Goal: Check status: Check status

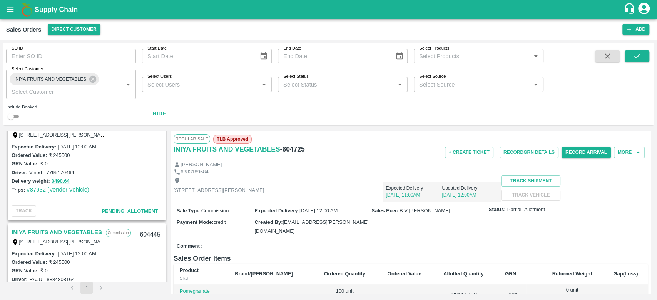
scroll to position [120, 0]
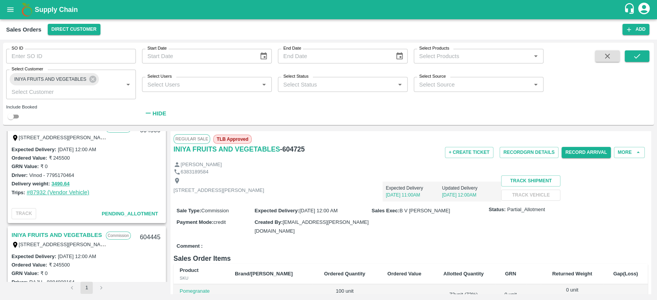
click at [59, 194] on link "#87932 (Vendor Vehicle)" at bounding box center [58, 192] width 63 height 6
click at [58, 182] on button "3490.64" at bounding box center [61, 184] width 18 height 9
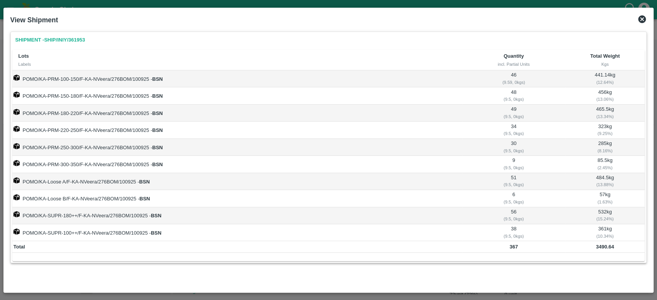
click at [642, 20] on icon at bounding box center [642, 19] width 8 height 8
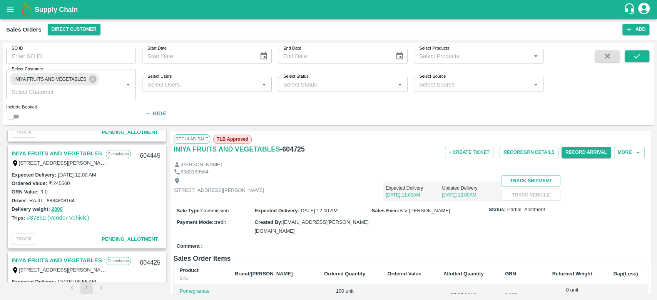
scroll to position [202, 0]
click at [60, 208] on button "2800" at bounding box center [57, 209] width 11 height 9
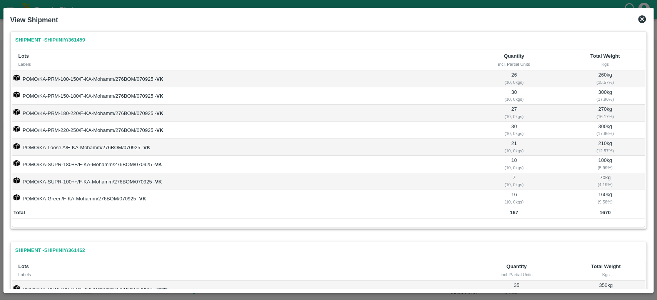
scroll to position [165, 0]
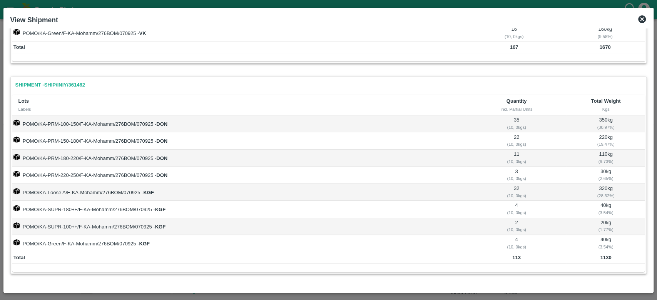
click at [644, 22] on icon at bounding box center [642, 19] width 8 height 8
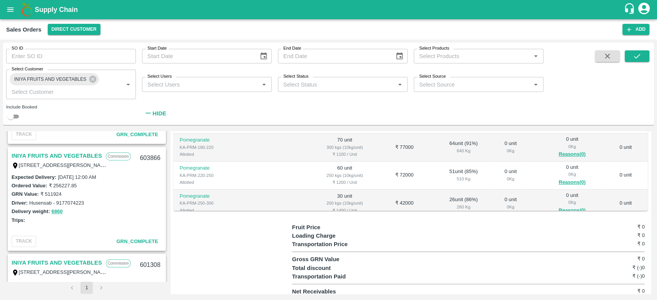
scroll to position [520, 0]
click at [57, 211] on button "6860" at bounding box center [57, 212] width 11 height 9
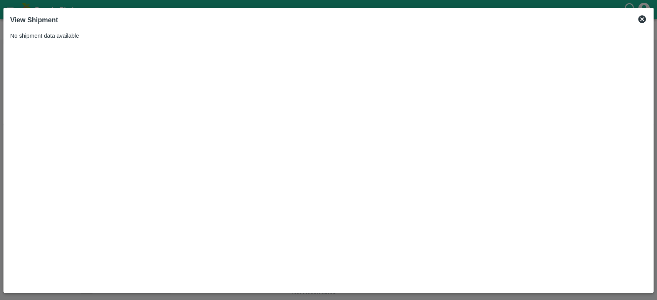
click at [642, 18] on icon at bounding box center [641, 19] width 9 height 9
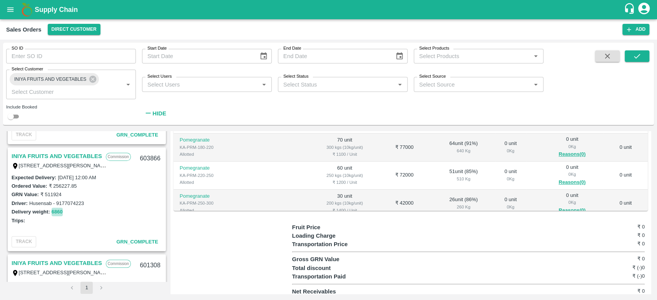
click at [53, 209] on button "6860" at bounding box center [57, 212] width 11 height 9
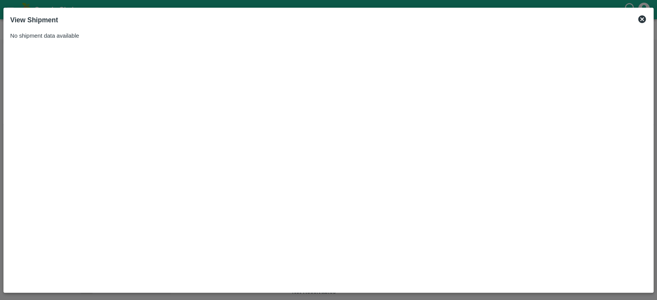
click at [641, 20] on icon at bounding box center [641, 19] width 9 height 9
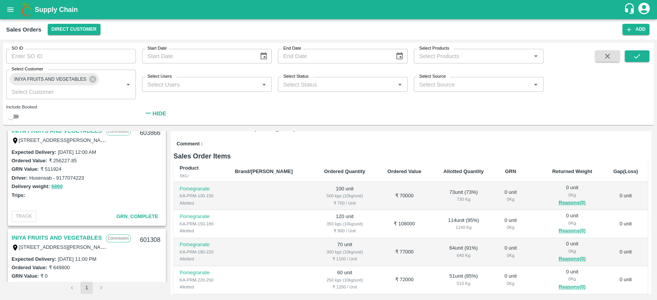
scroll to position [549, 0]
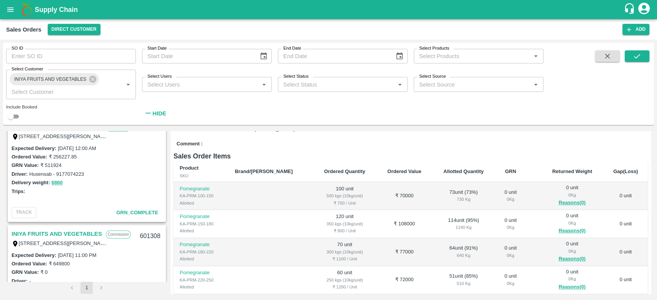
click at [61, 233] on link "INIYA FRUITS AND VEGETABLES" at bounding box center [57, 234] width 90 height 10
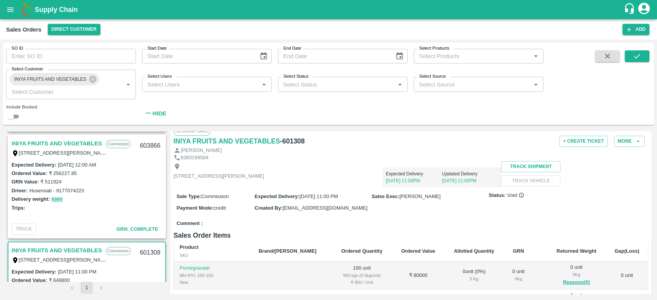
scroll to position [516, 0]
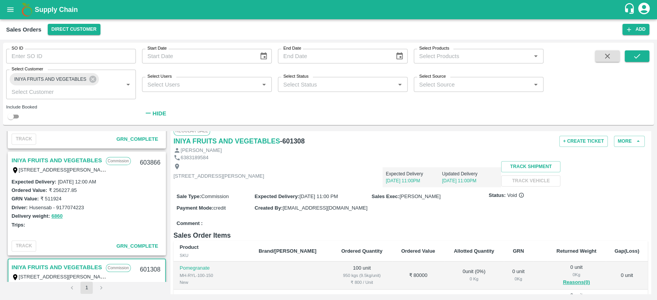
click at [59, 162] on link "INIYA FRUITS AND VEGETABLES" at bounding box center [57, 160] width 90 height 10
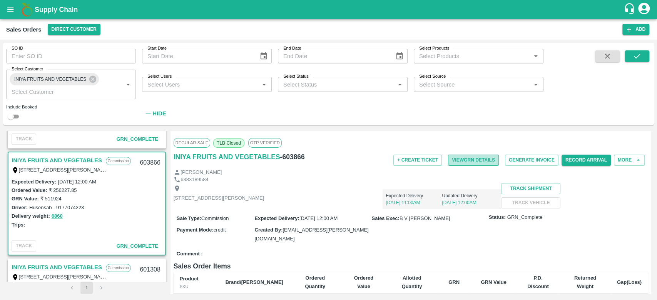
click at [462, 158] on button "View GRN Details" at bounding box center [473, 160] width 51 height 11
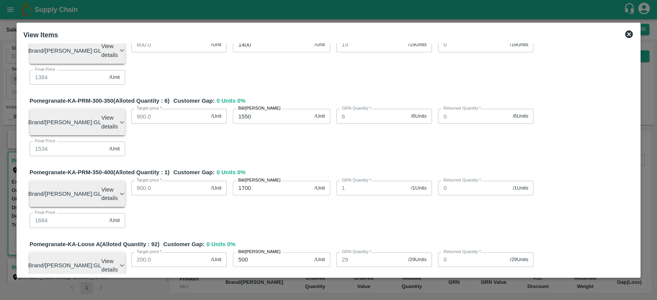
scroll to position [699, 0]
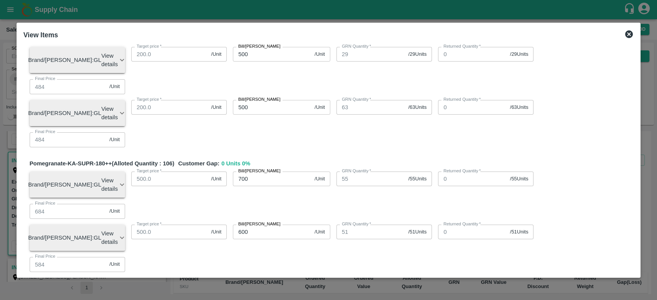
click at [628, 31] on icon at bounding box center [629, 34] width 8 height 8
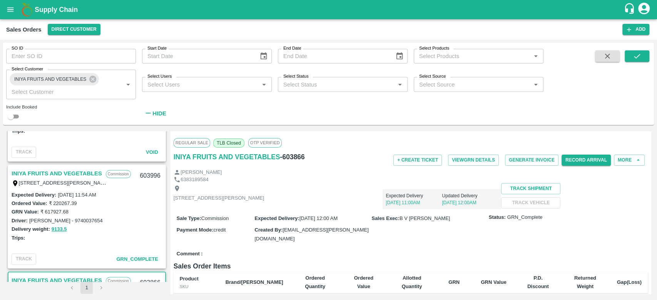
scroll to position [395, 0]
click at [82, 177] on link "INIYA FRUITS AND VEGETABLES" at bounding box center [57, 175] width 90 height 10
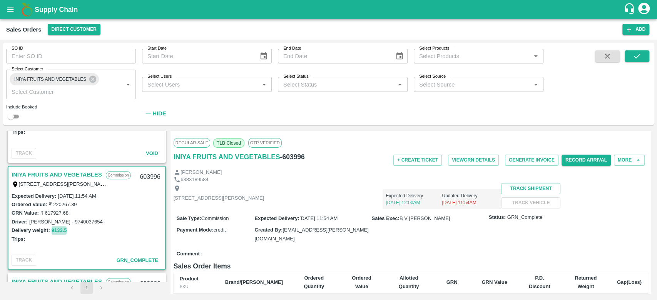
click at [55, 229] on button "9133.5" at bounding box center [59, 230] width 15 height 9
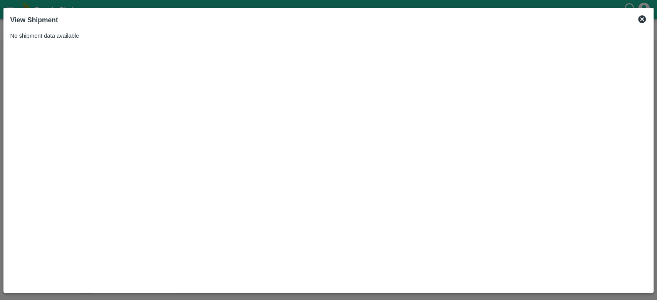
click at [646, 20] on icon at bounding box center [641, 19] width 9 height 9
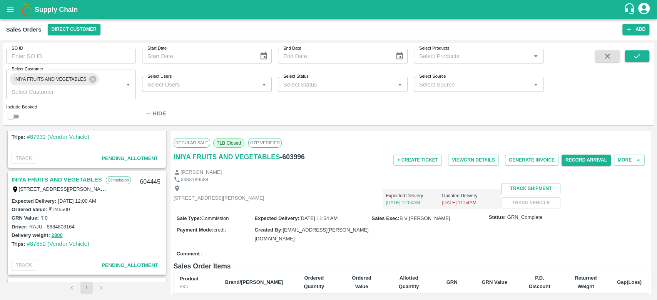
scroll to position [174, 0]
click at [53, 233] on button "2800" at bounding box center [57, 237] width 11 height 9
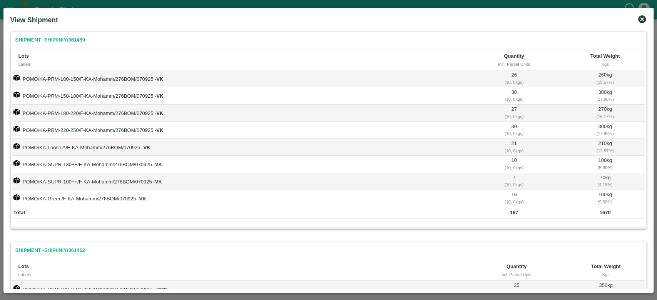
scroll to position [165, 0]
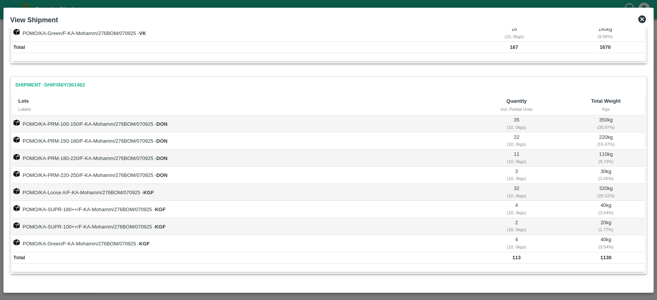
click at [641, 21] on icon at bounding box center [642, 19] width 8 height 8
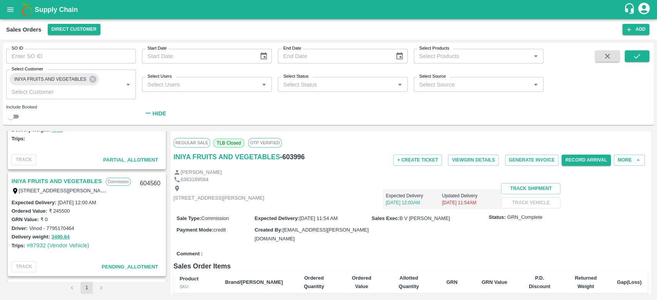
scroll to position [63, 0]
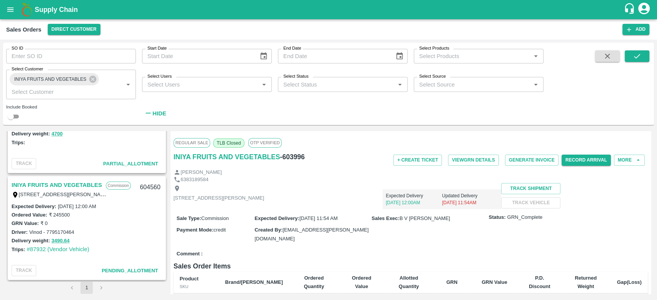
click at [65, 183] on link "INIYA FRUITS AND VEGETABLES" at bounding box center [57, 185] width 90 height 10
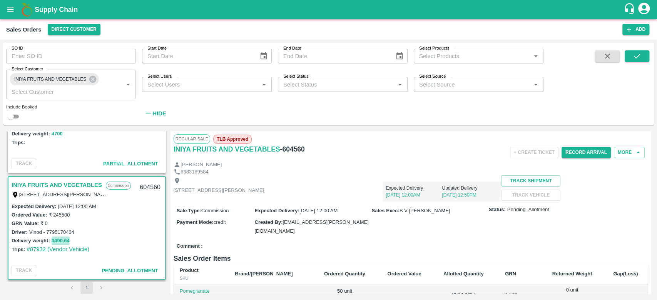
click at [65, 240] on button "3490.64" at bounding box center [61, 241] width 18 height 9
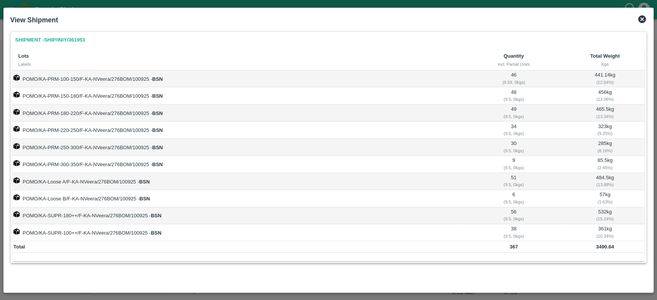
click at [639, 19] on icon at bounding box center [642, 19] width 8 height 8
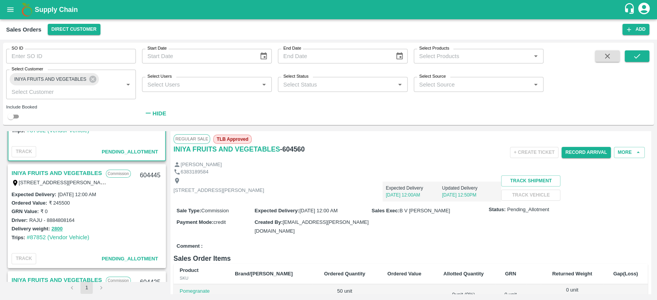
scroll to position [182, 0]
click at [62, 229] on button "2800" at bounding box center [57, 229] width 11 height 9
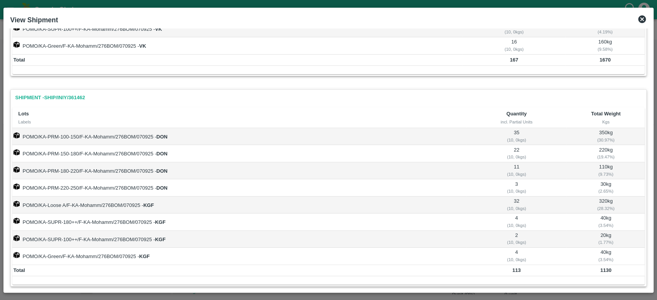
scroll to position [165, 0]
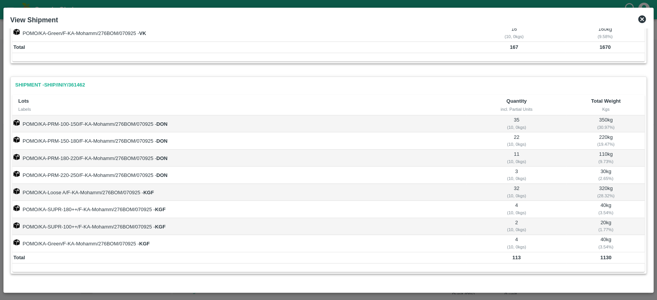
click at [640, 22] on icon at bounding box center [642, 19] width 8 height 8
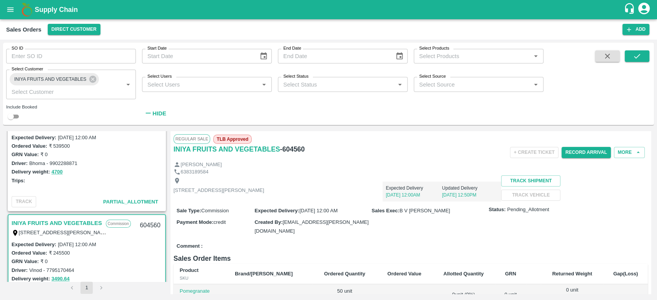
scroll to position [0, 0]
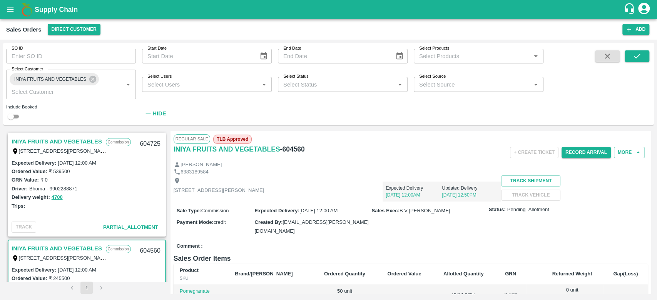
click at [84, 138] on link "INIYA FRUITS AND VEGETABLES" at bounding box center [57, 142] width 90 height 10
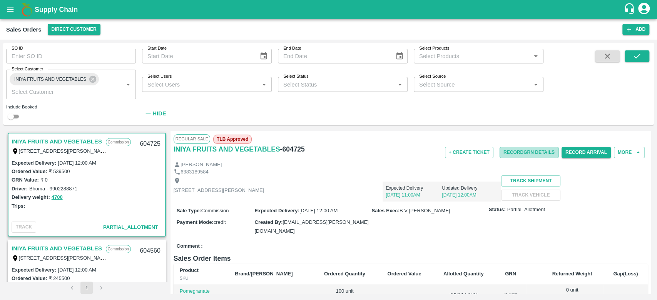
click at [513, 147] on button "Record GRN Details" at bounding box center [528, 152] width 59 height 11
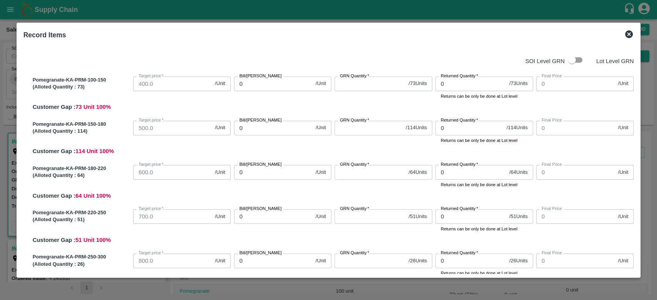
click at [626, 37] on icon at bounding box center [628, 34] width 9 height 9
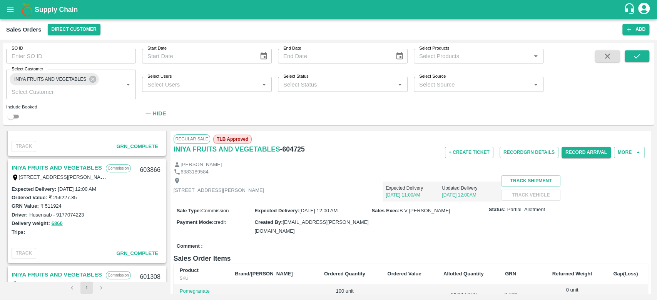
scroll to position [536, 0]
